Goal: Transaction & Acquisition: Book appointment/travel/reservation

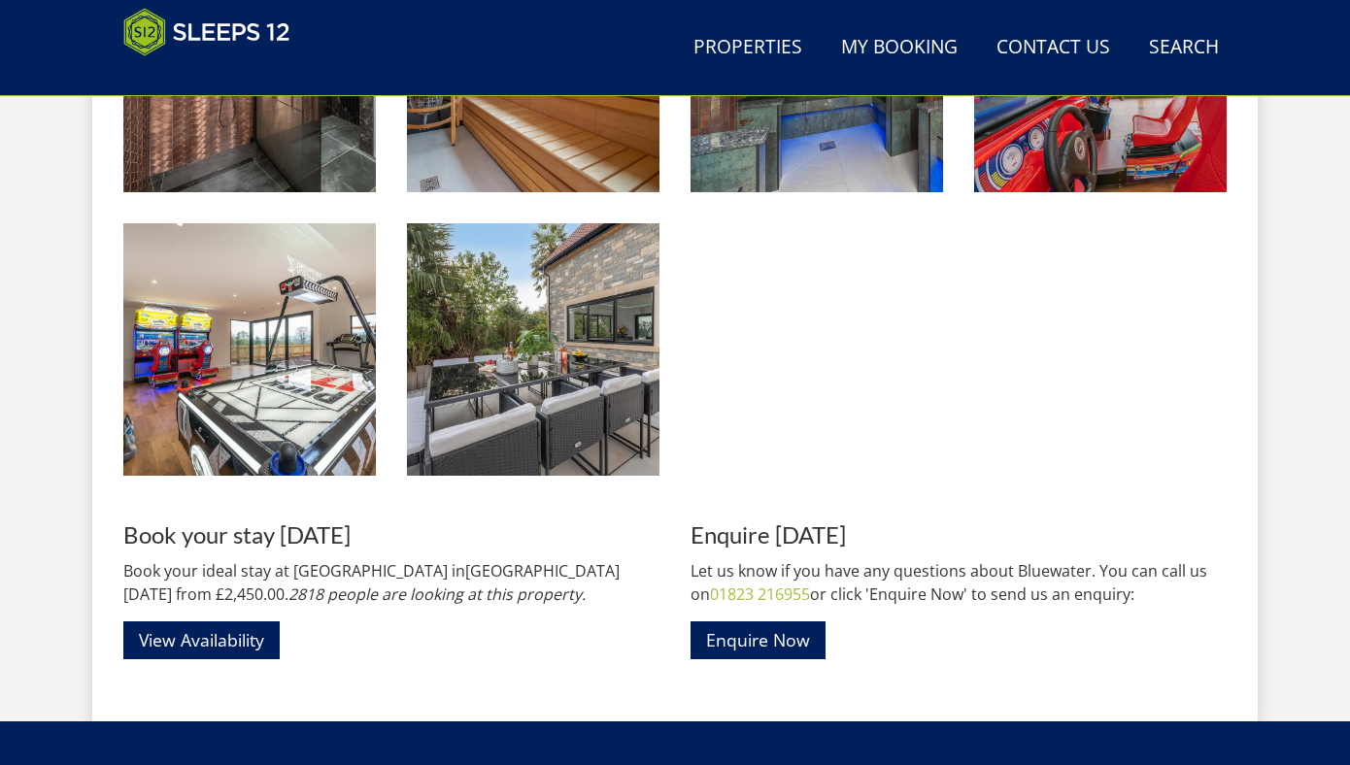
scroll to position [3010, 0]
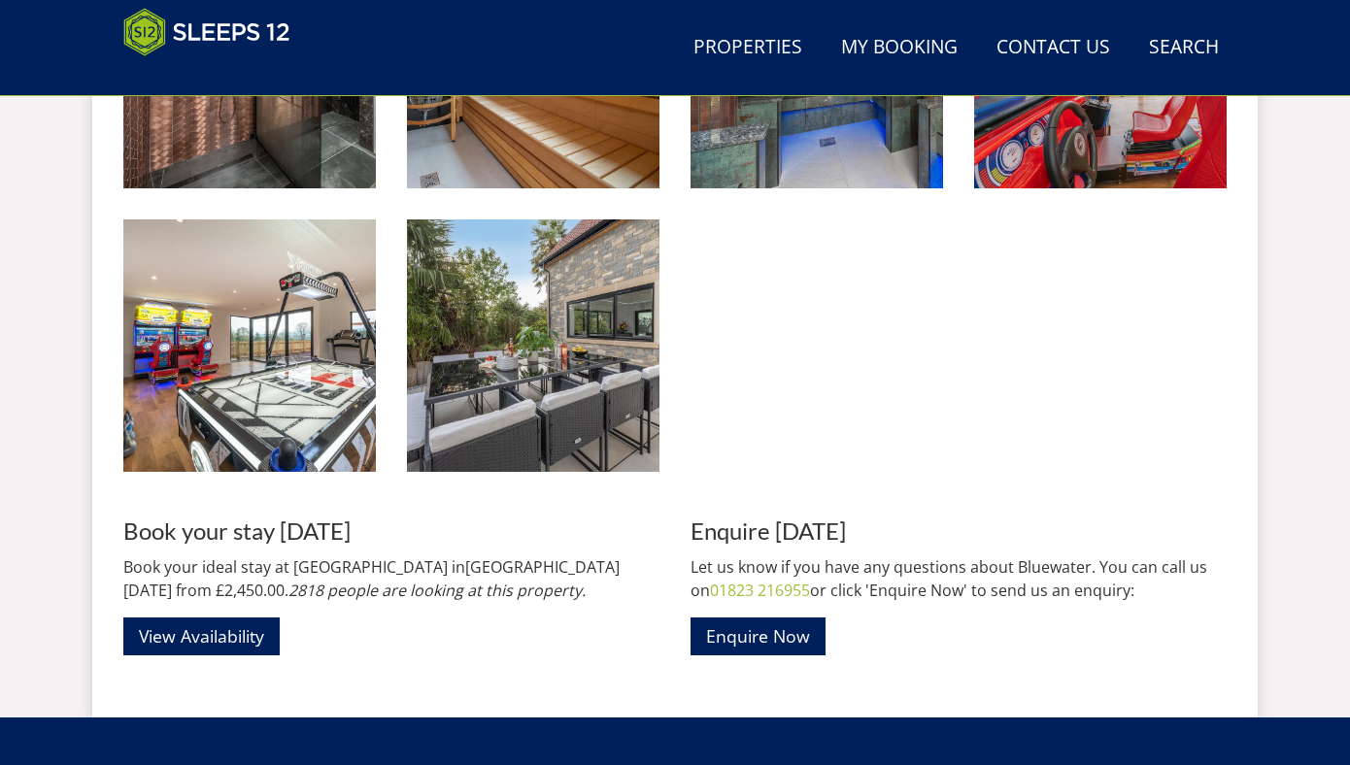
click at [422, 383] on img at bounding box center [533, 346] width 253 height 253
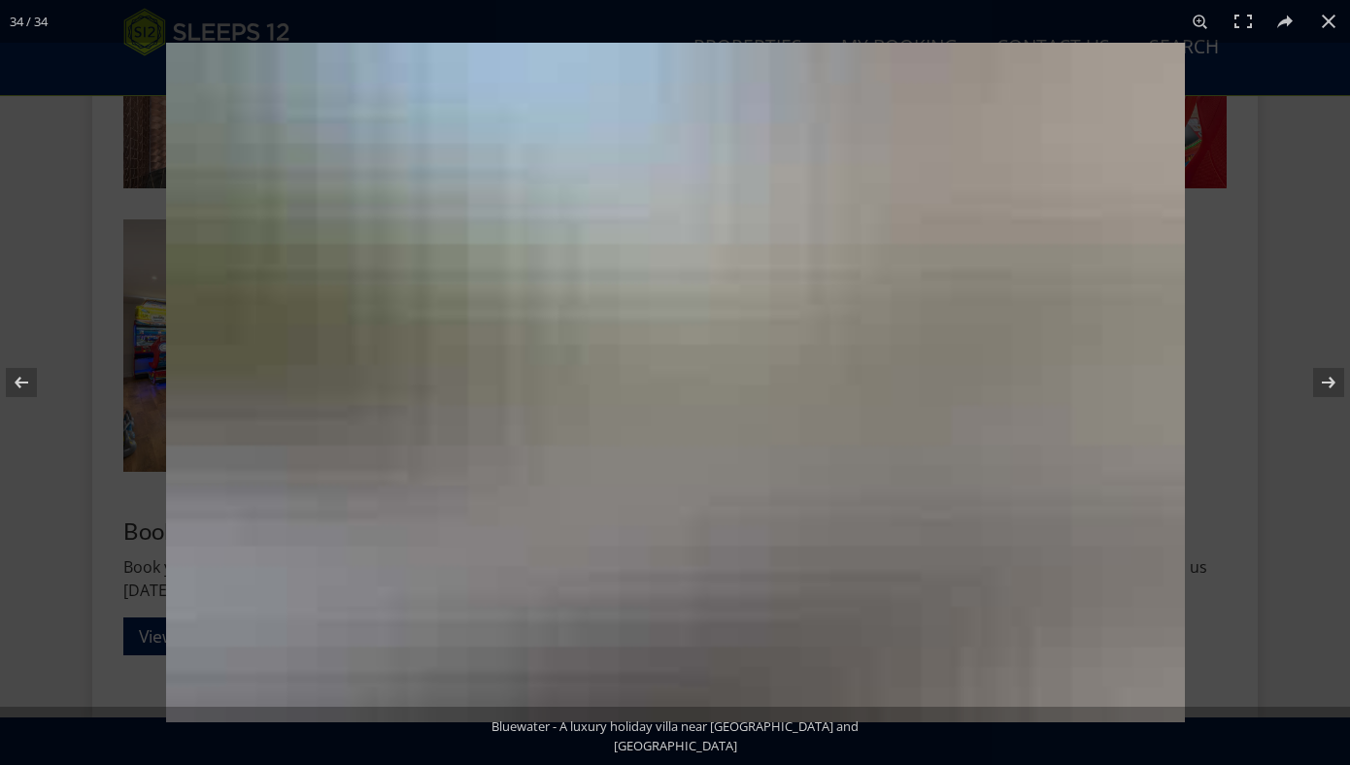
click at [422, 383] on img at bounding box center [675, 383] width 1019 height 680
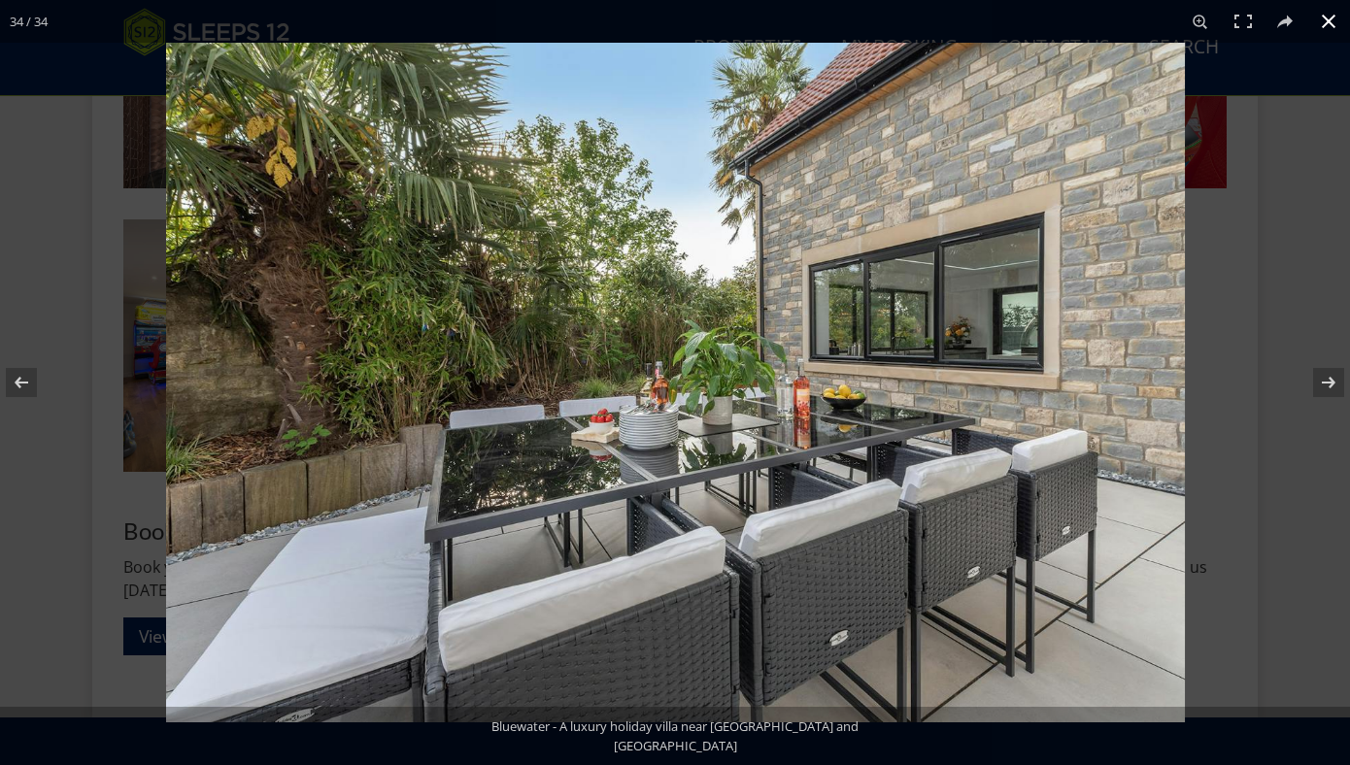
click at [1331, 27] on button at bounding box center [1329, 21] width 43 height 43
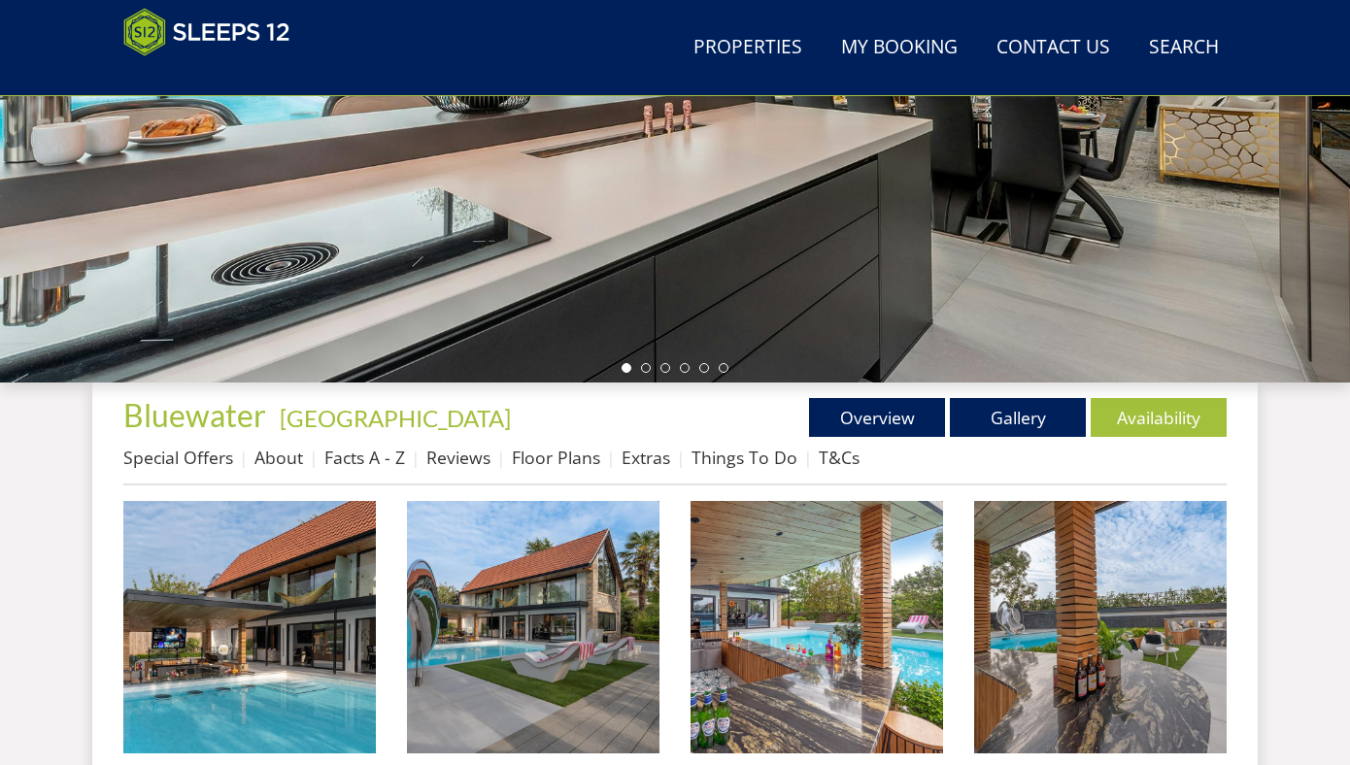
scroll to position [462, 0]
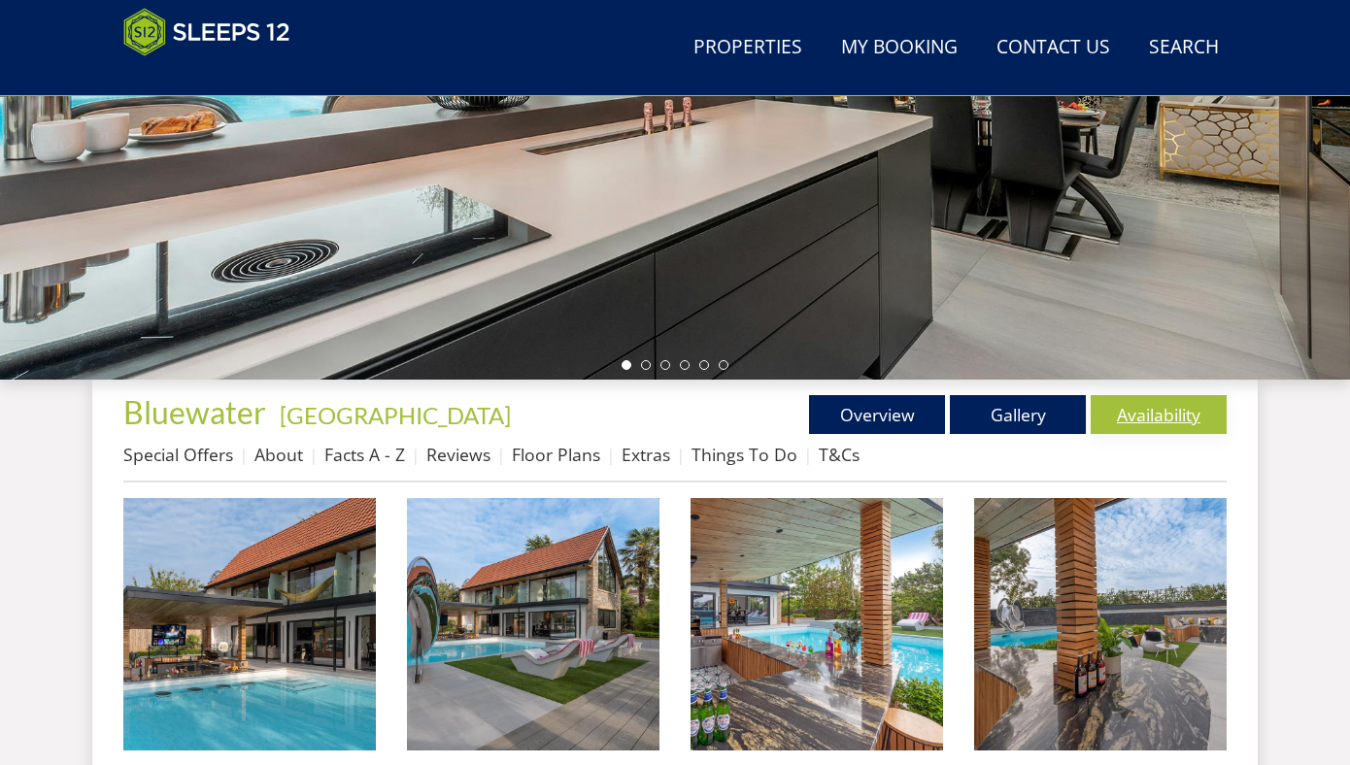
click at [1167, 408] on link "Availability" at bounding box center [1159, 414] width 136 height 39
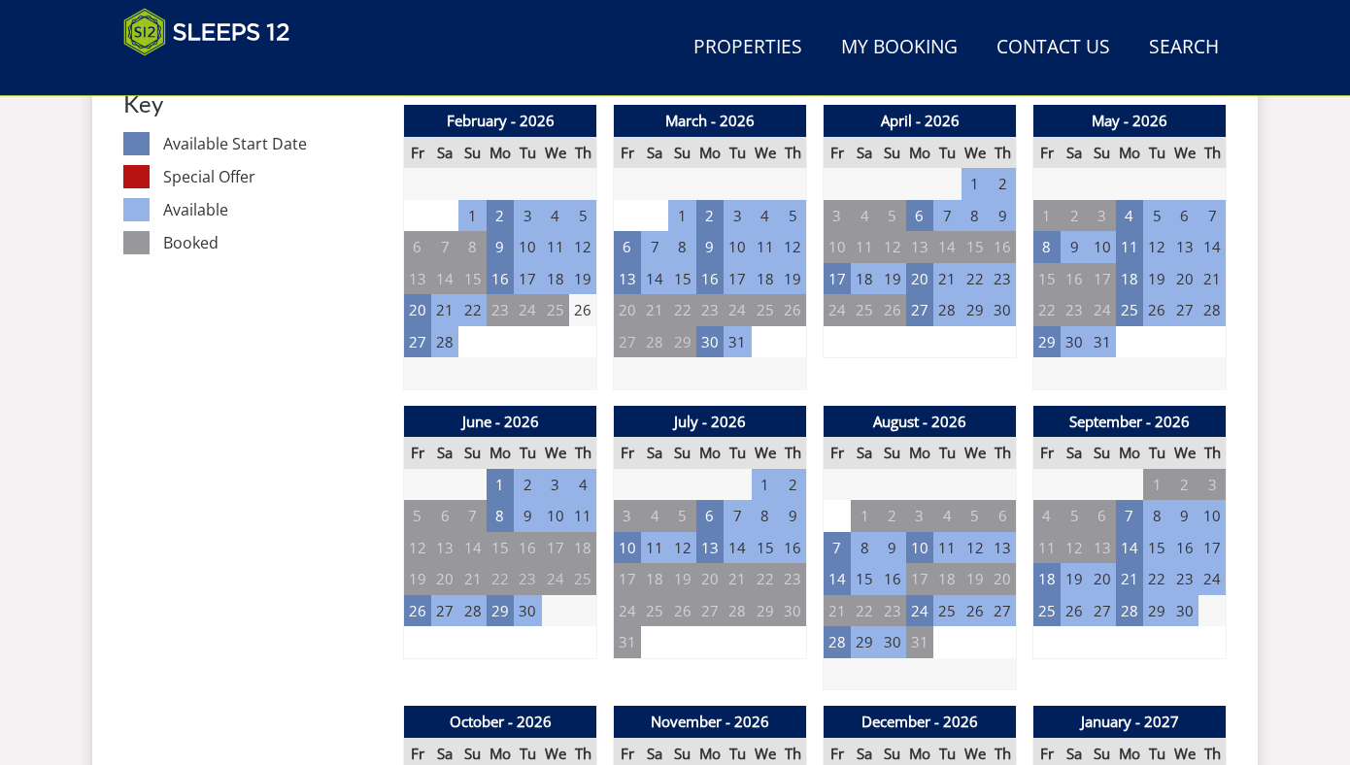
scroll to position [1243, 0]
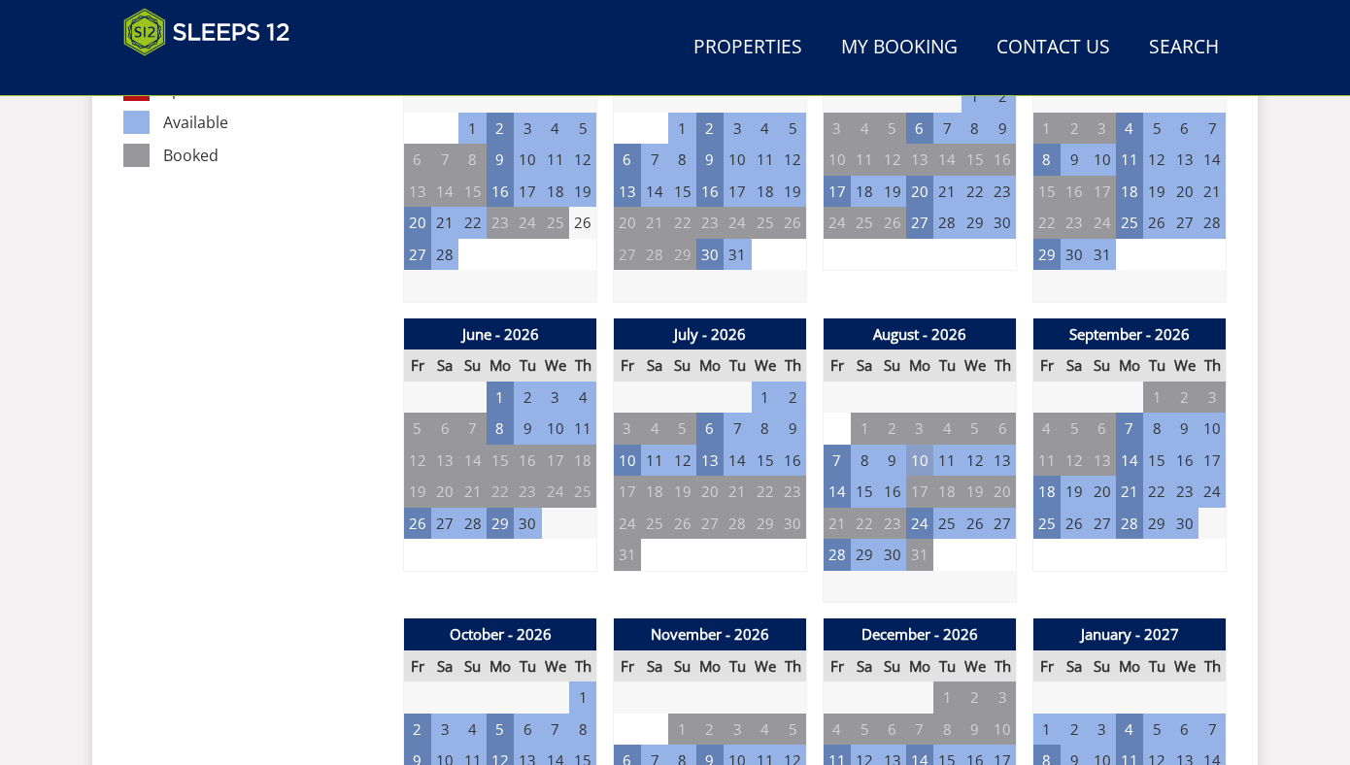
click at [920, 463] on td "10" at bounding box center [919, 461] width 27 height 32
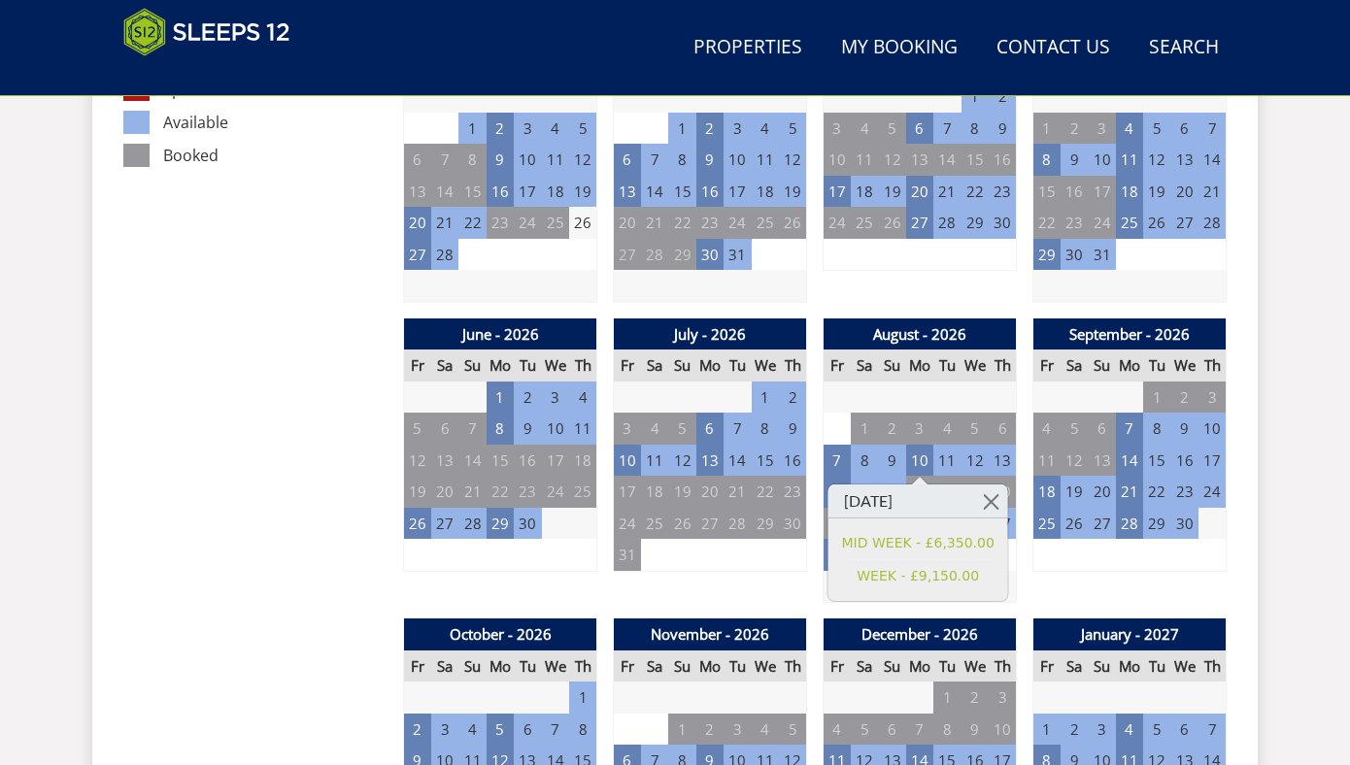
click at [947, 390] on td "28" at bounding box center [947, 398] width 27 height 32
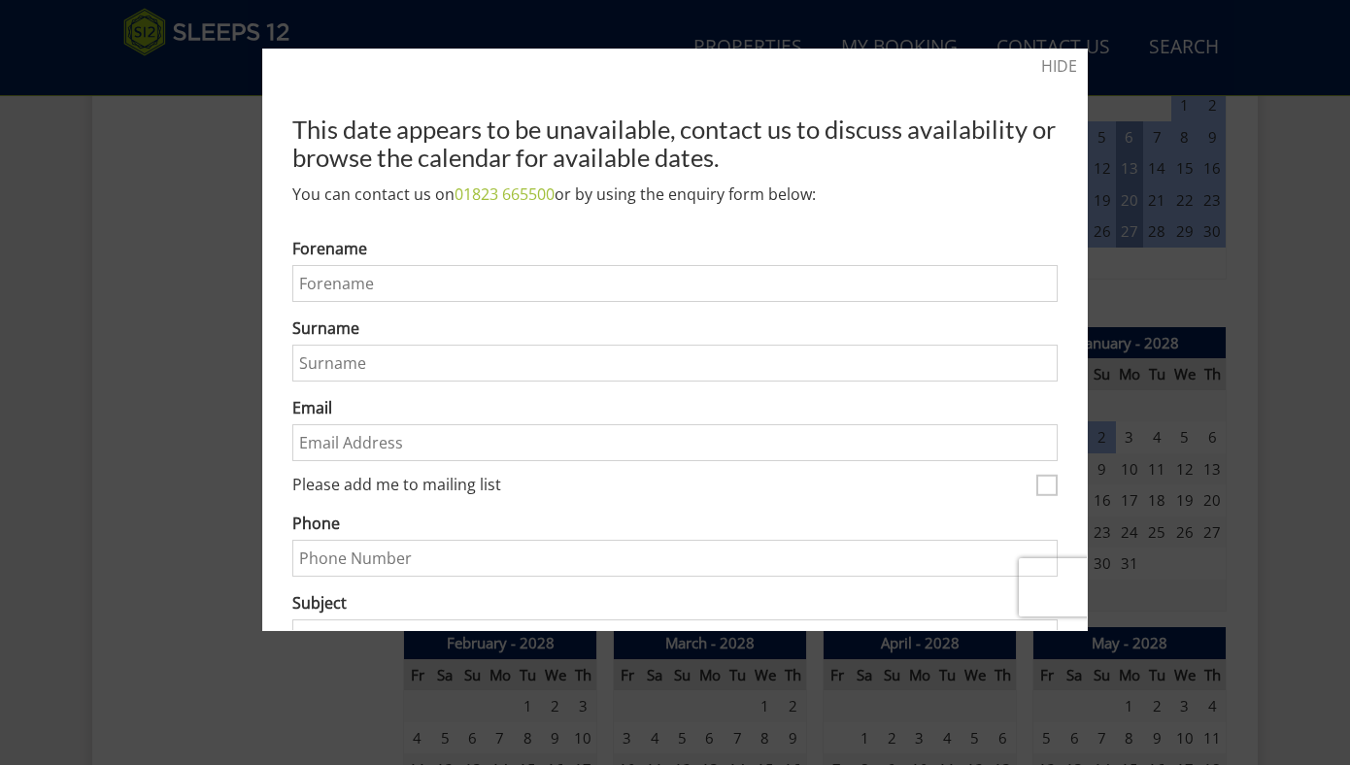
scroll to position [2439, 0]
click at [1052, 67] on link "HIDE" at bounding box center [1059, 65] width 36 height 23
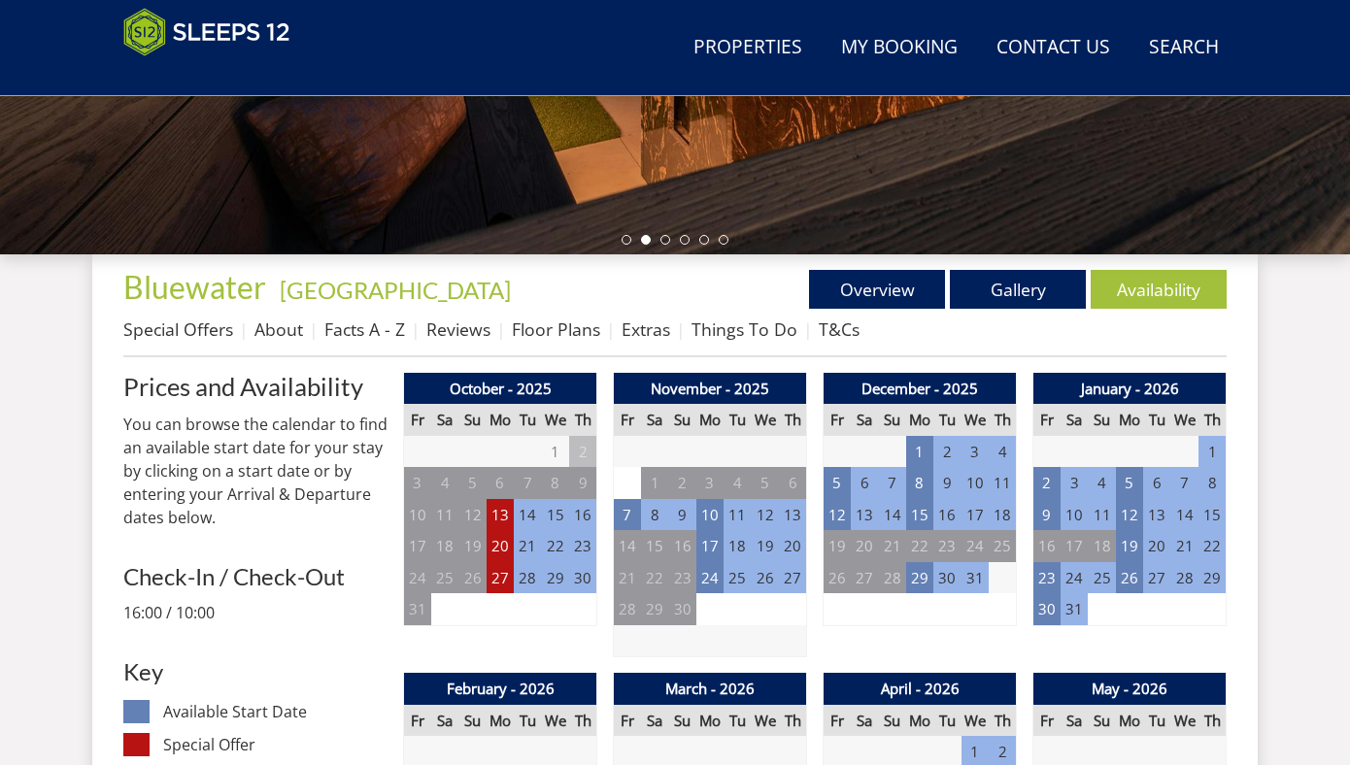
scroll to position [587, 0]
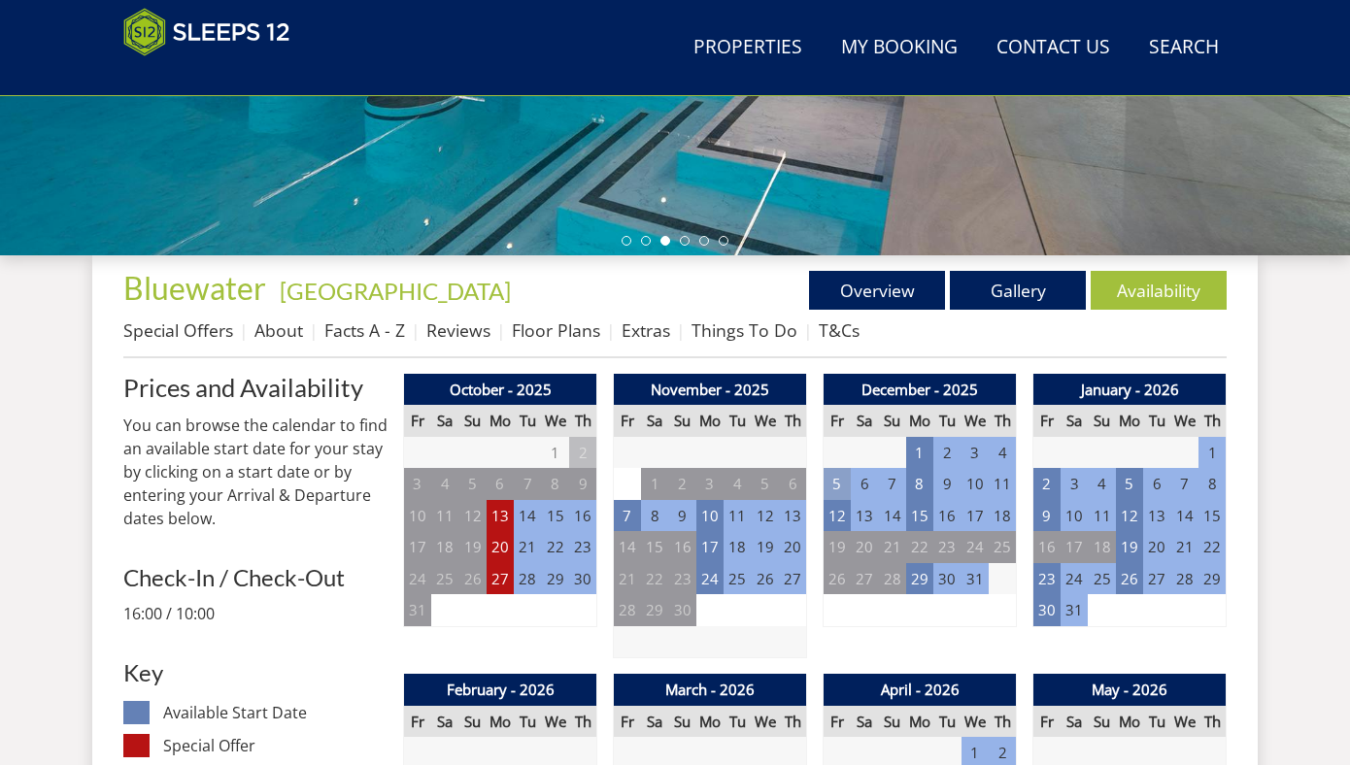
click at [833, 481] on td "5" at bounding box center [837, 484] width 27 height 32
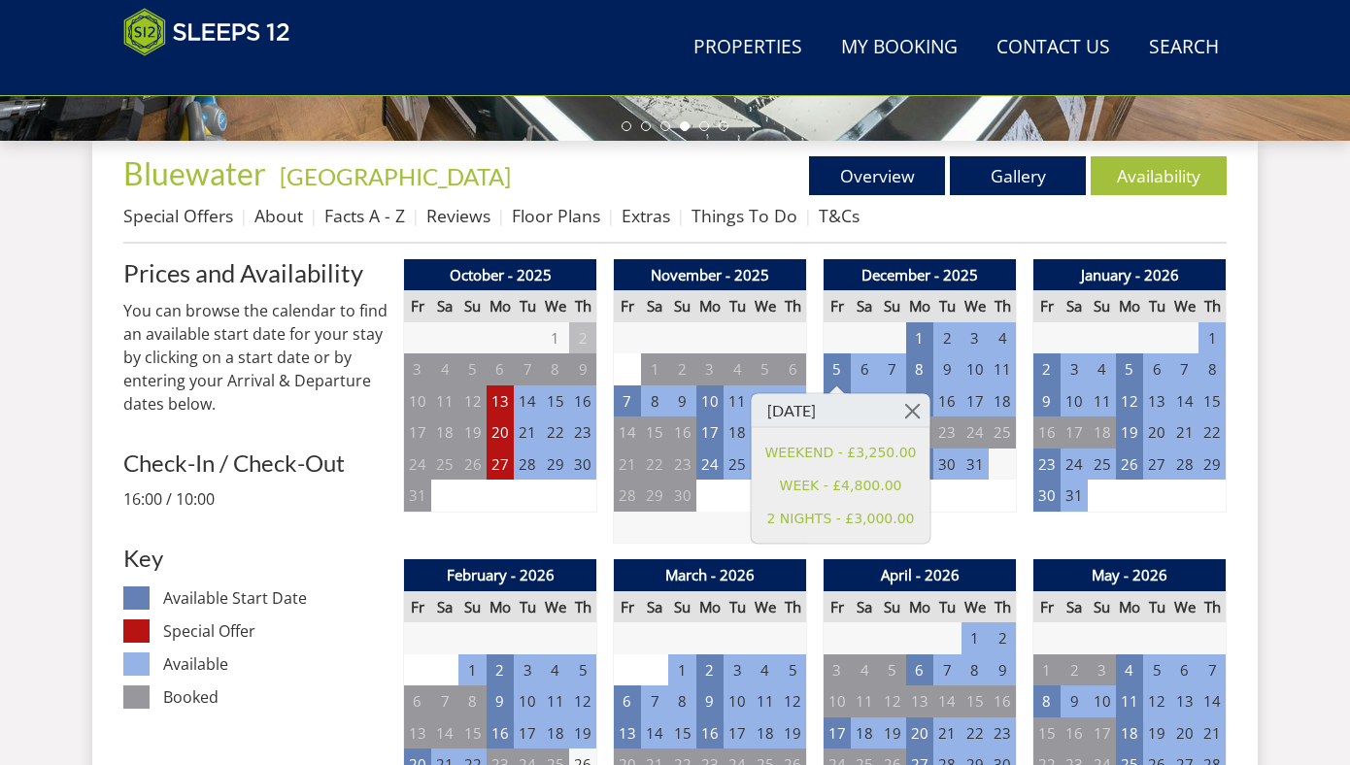
scroll to position [730, 0]
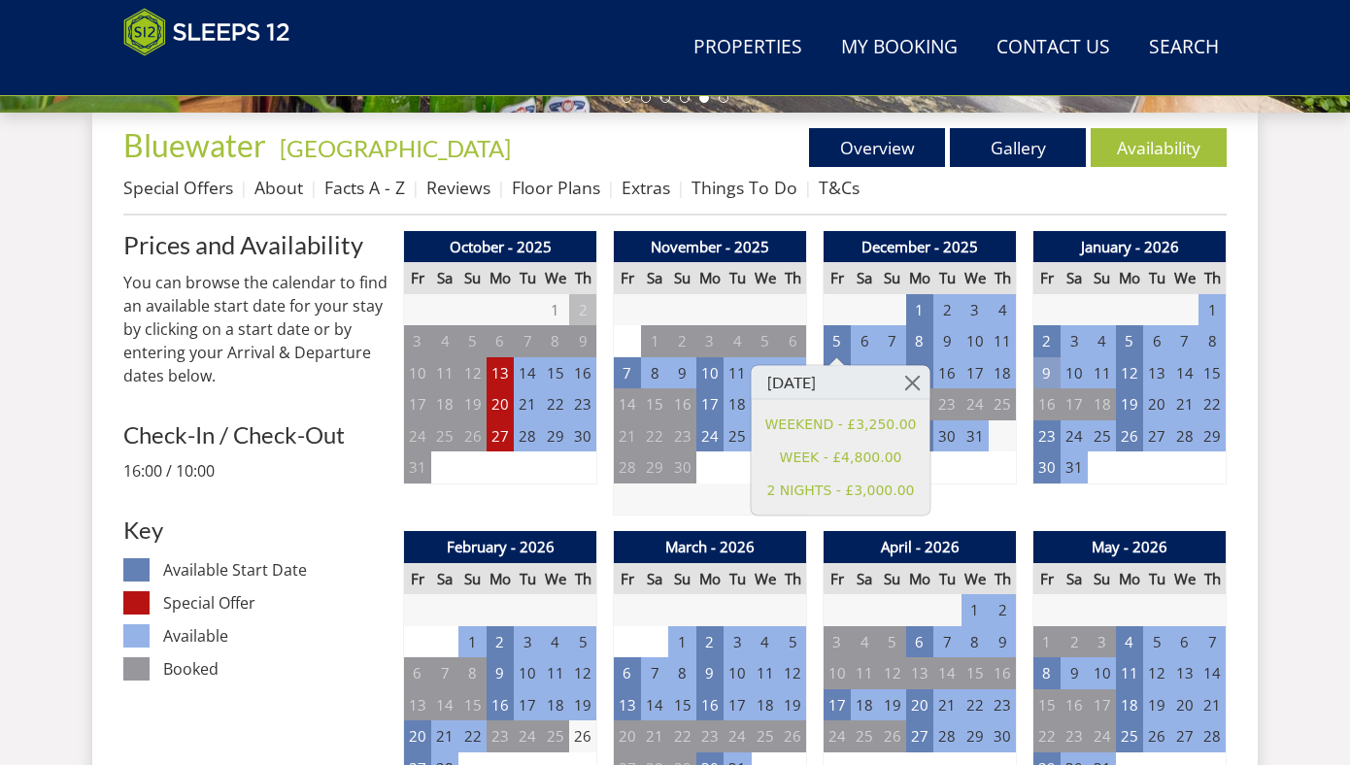
click at [1052, 372] on td "9" at bounding box center [1047, 373] width 27 height 32
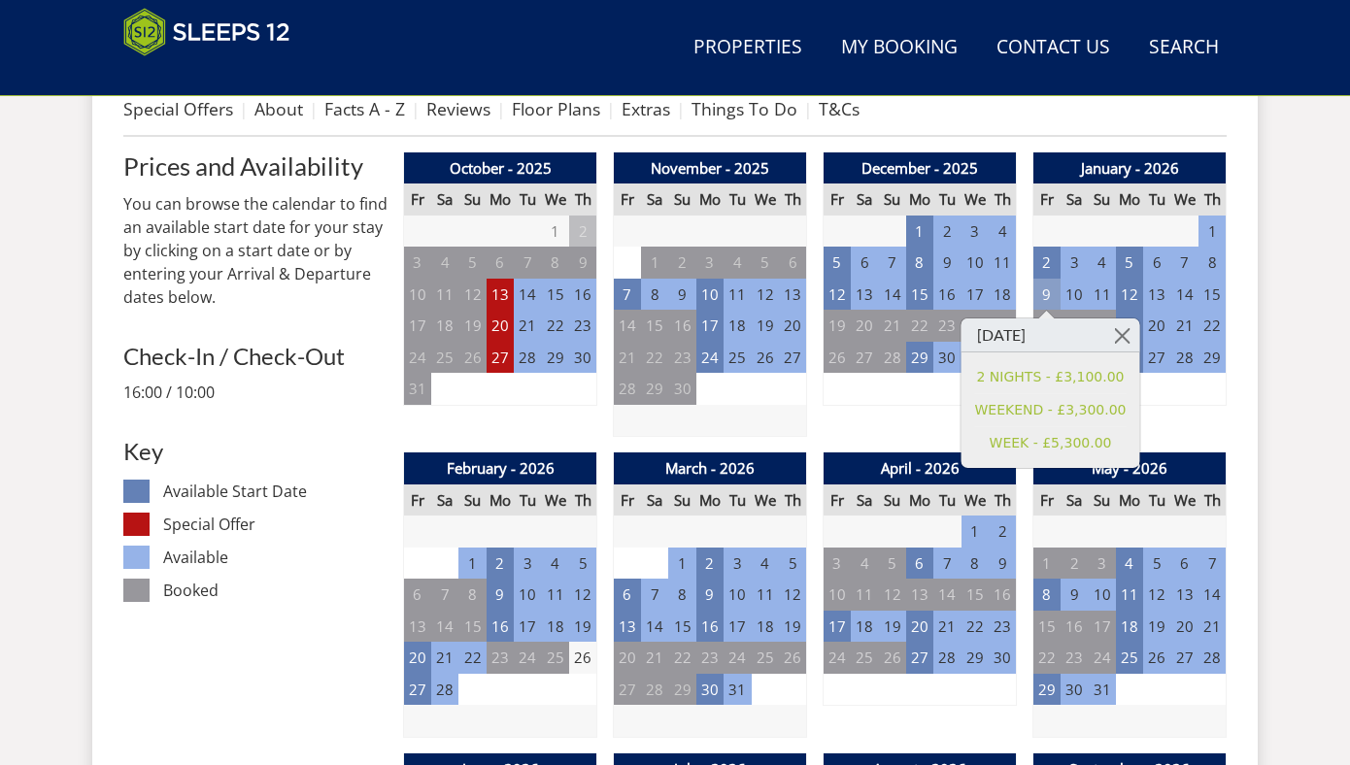
scroll to position [810, 0]
